Goal: Find specific page/section: Find specific page/section

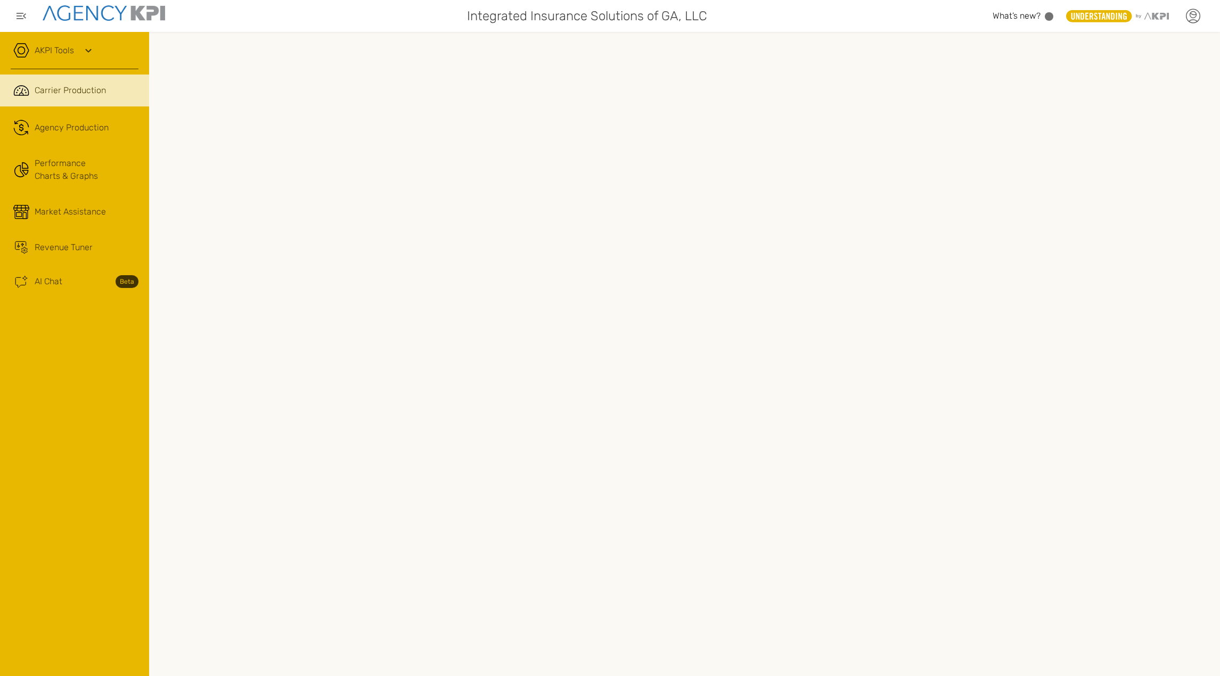
click at [1198, 17] on icon at bounding box center [1193, 16] width 16 height 16
click at [43, 58] on div "AKPI Tools" at bounding box center [75, 56] width 128 height 27
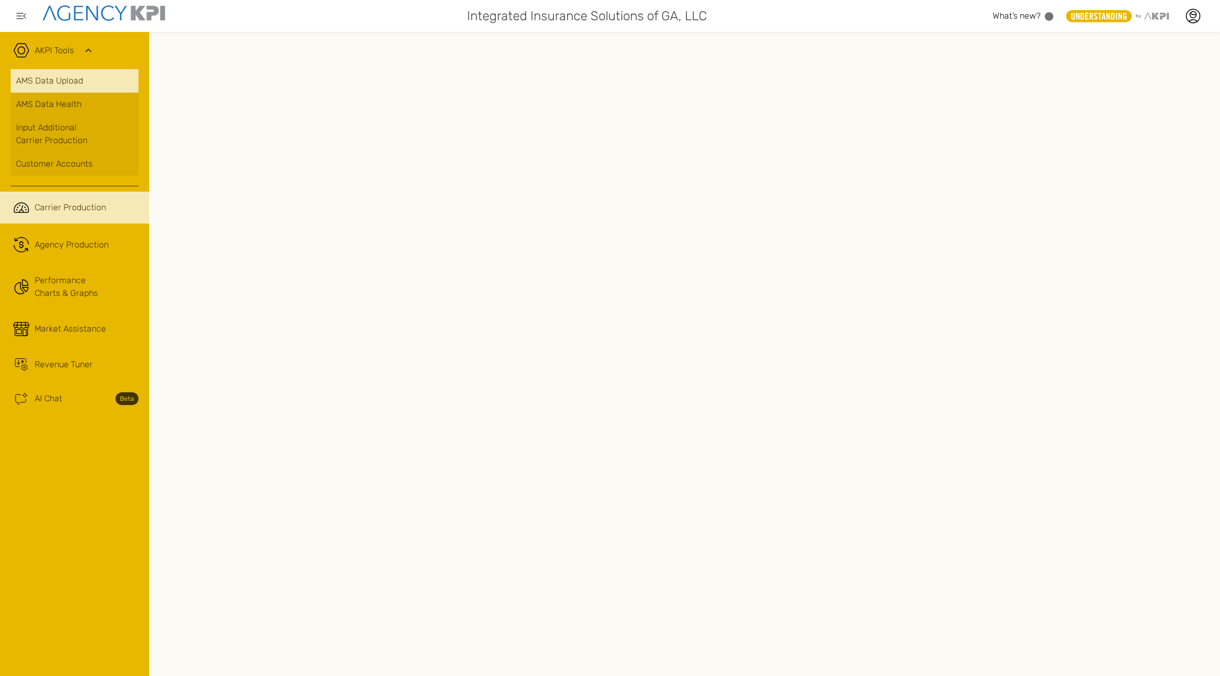
click at [42, 79] on link "AMS Data Upload" at bounding box center [75, 80] width 128 height 23
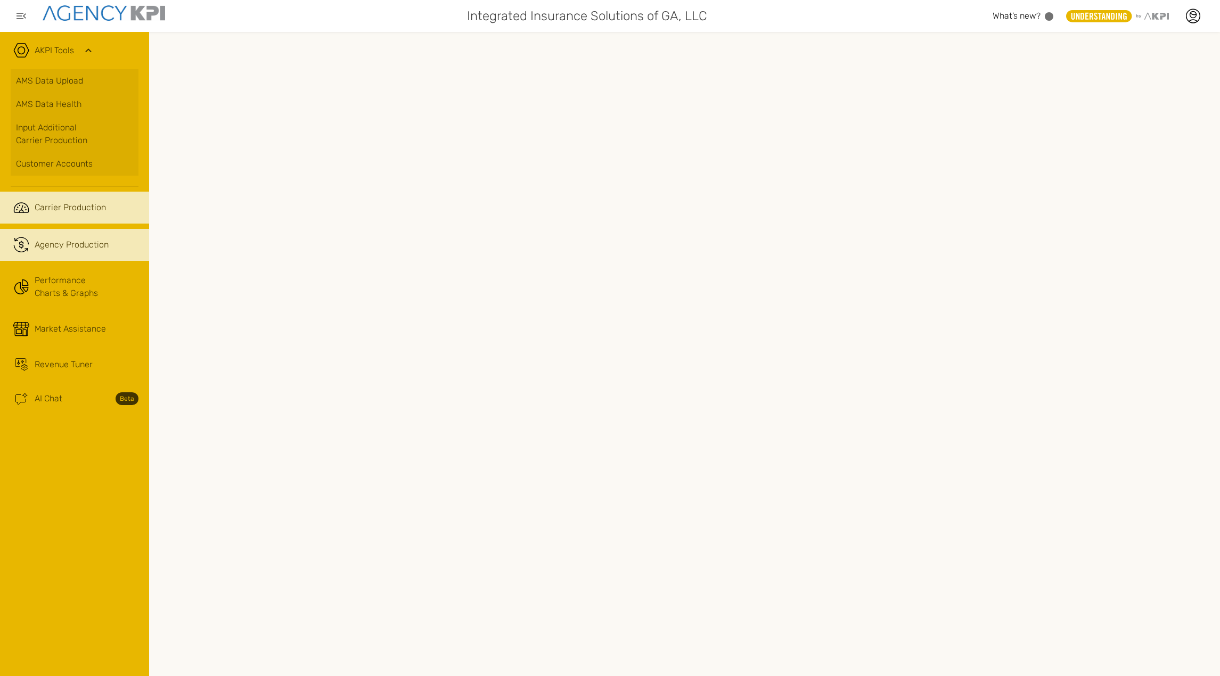
click at [105, 246] on div "Agency Production" at bounding box center [72, 245] width 74 height 13
click at [1190, 10] on icon at bounding box center [1193, 16] width 16 height 16
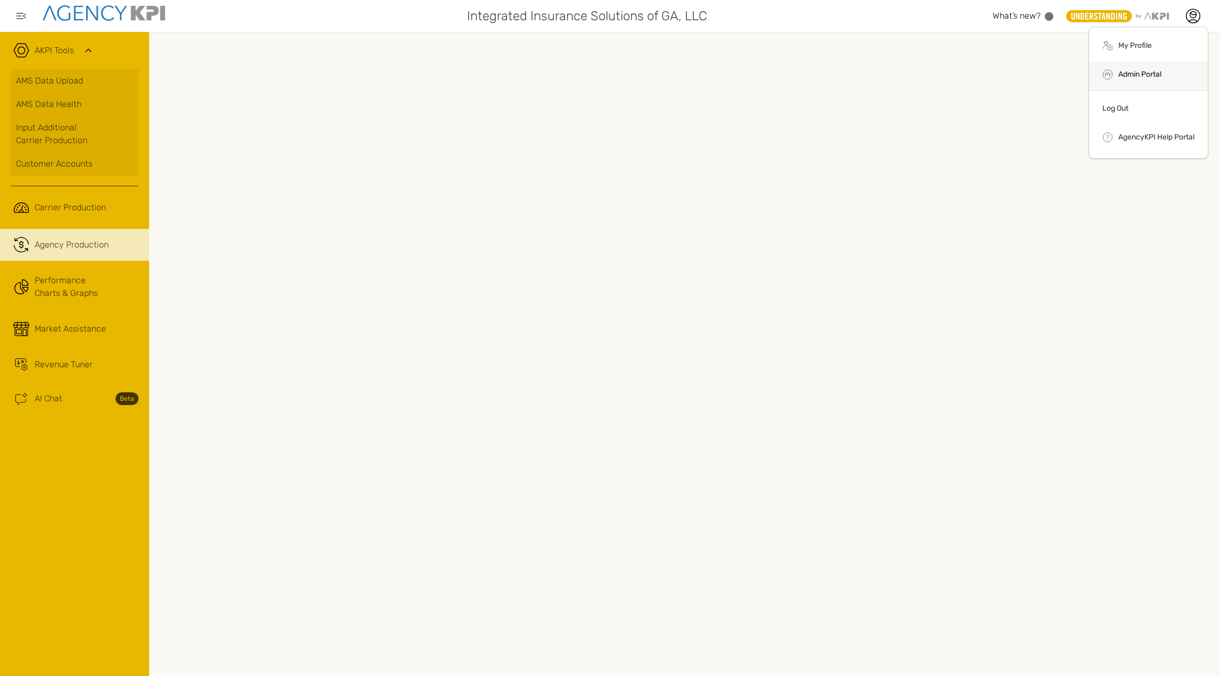
click at [1155, 70] on link "Admin Portal" at bounding box center [1139, 74] width 43 height 9
click at [59, 215] on link ".cls-1{fill:none;stroke:#221f20;stroke-linecap:round;stroke-linejoin:round;stro…" at bounding box center [74, 208] width 149 height 32
